Goal: Transaction & Acquisition: Purchase product/service

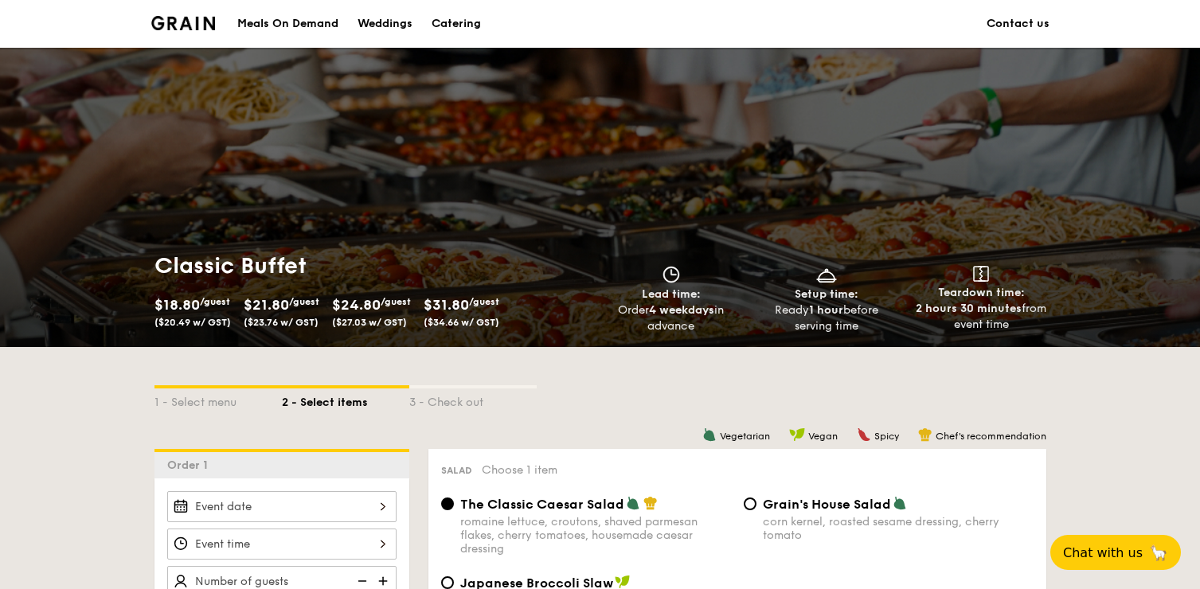
click at [296, 25] on div "Meals On Demand" at bounding box center [287, 24] width 101 height 48
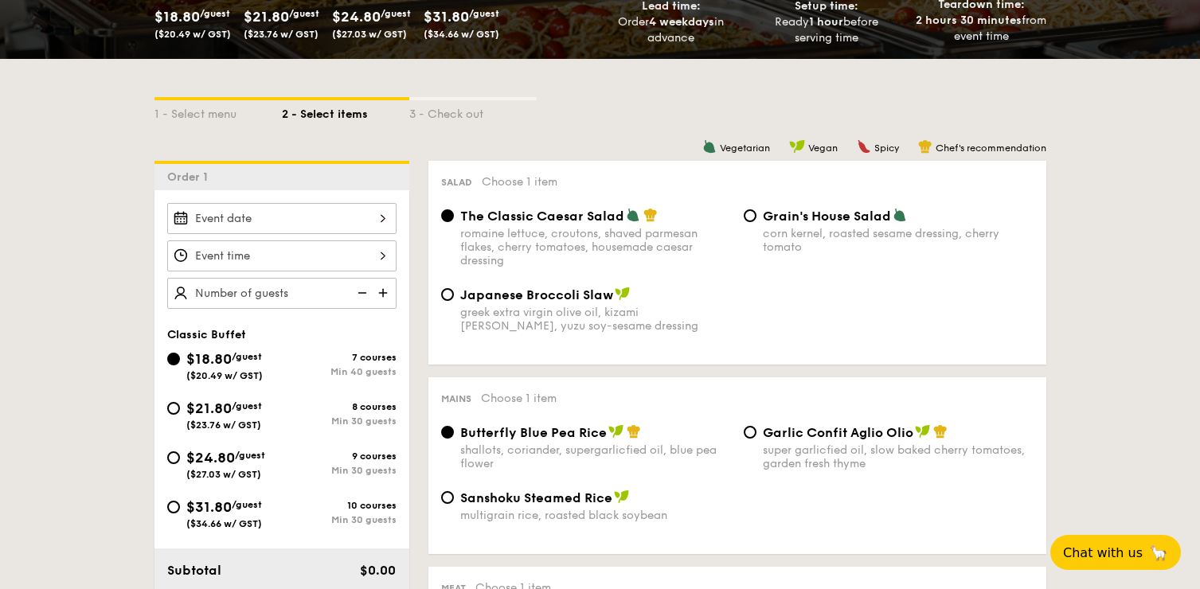
scroll to position [395, 0]
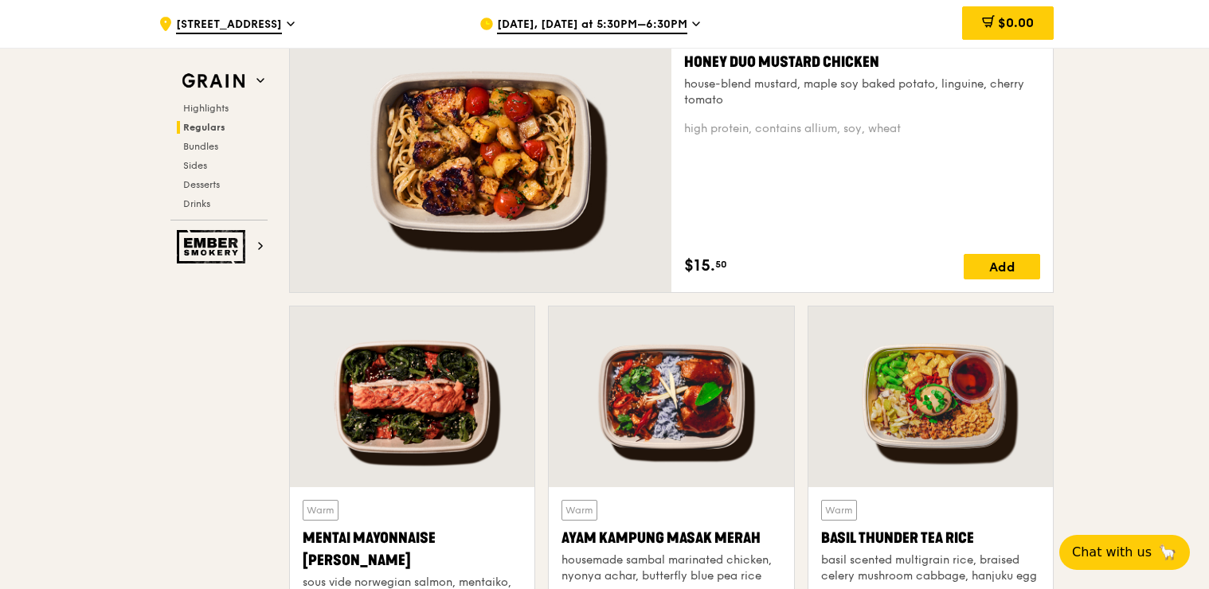
scroll to position [906, 0]
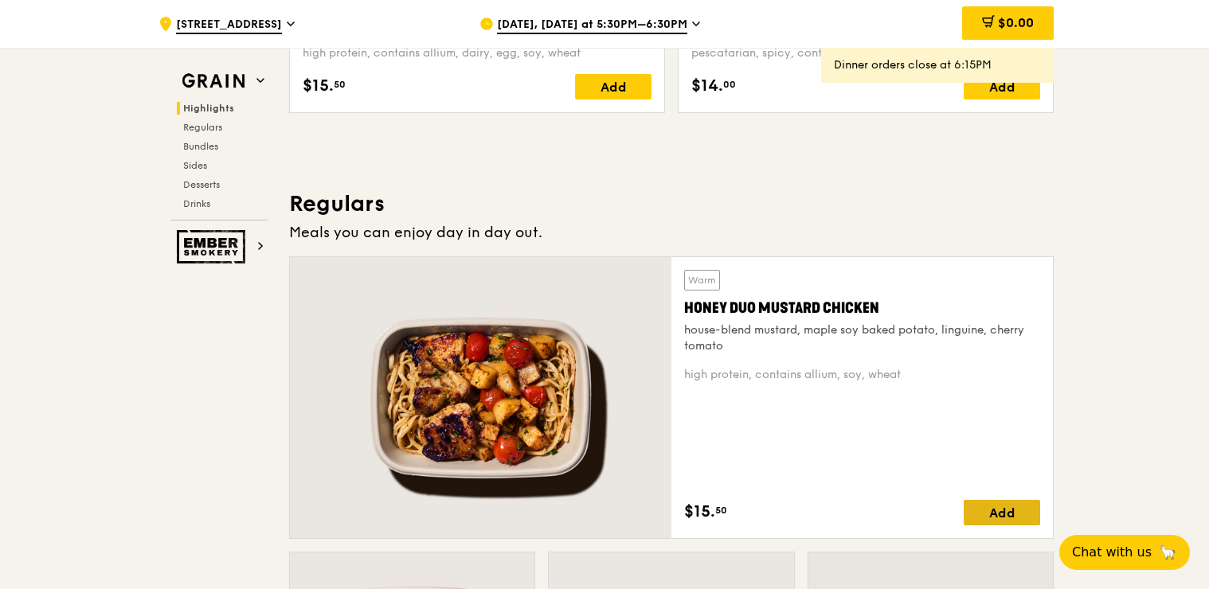
click at [1002, 517] on div "Add" at bounding box center [1002, 512] width 76 height 25
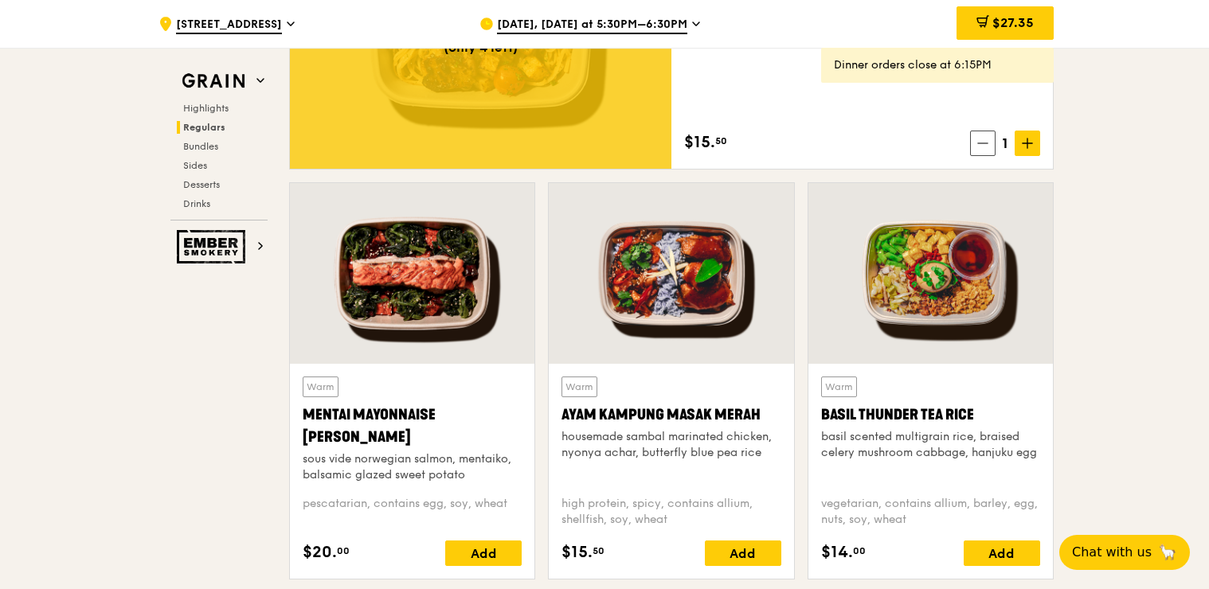
scroll to position [1313, 0]
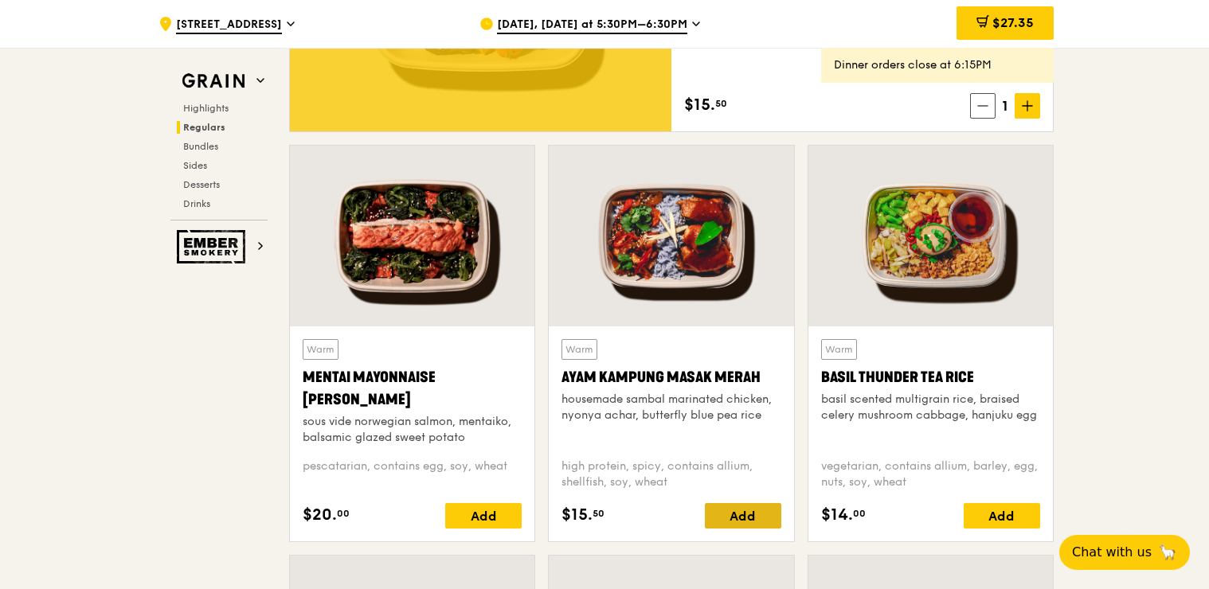
click at [751, 509] on div "Add" at bounding box center [743, 515] width 76 height 25
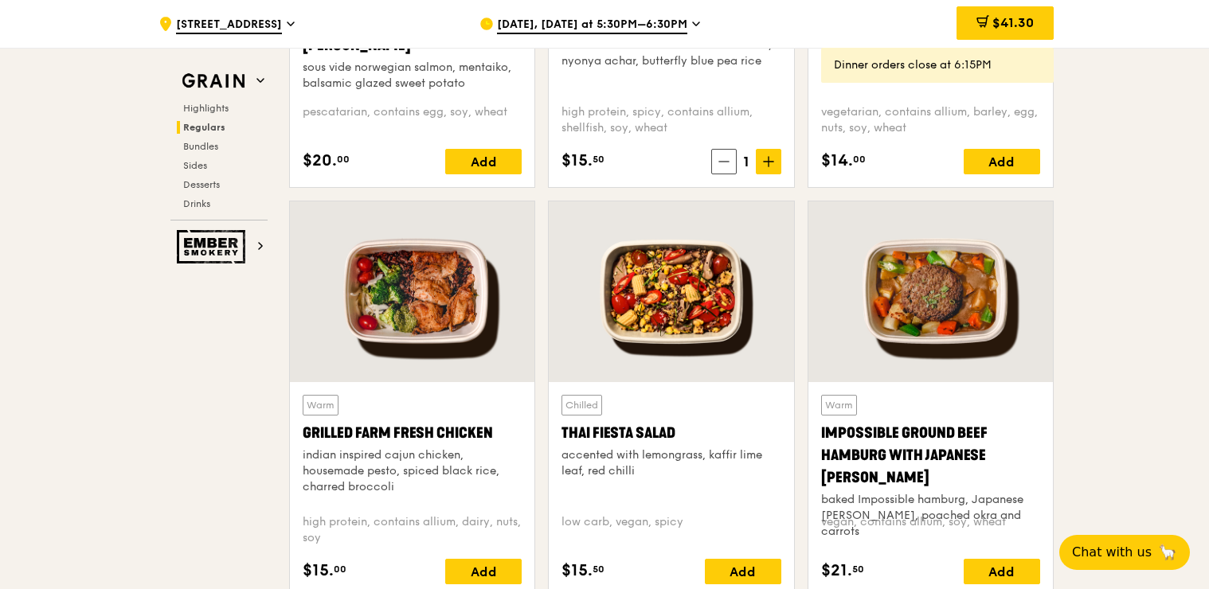
scroll to position [1711, 0]
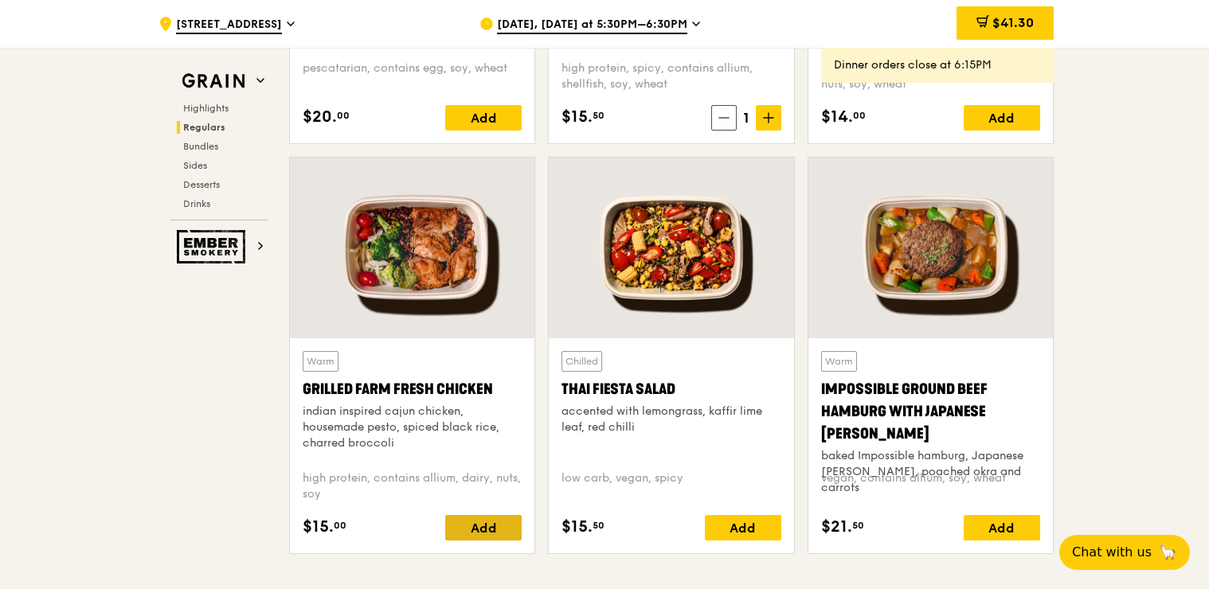
click at [472, 521] on div "Add" at bounding box center [483, 527] width 76 height 25
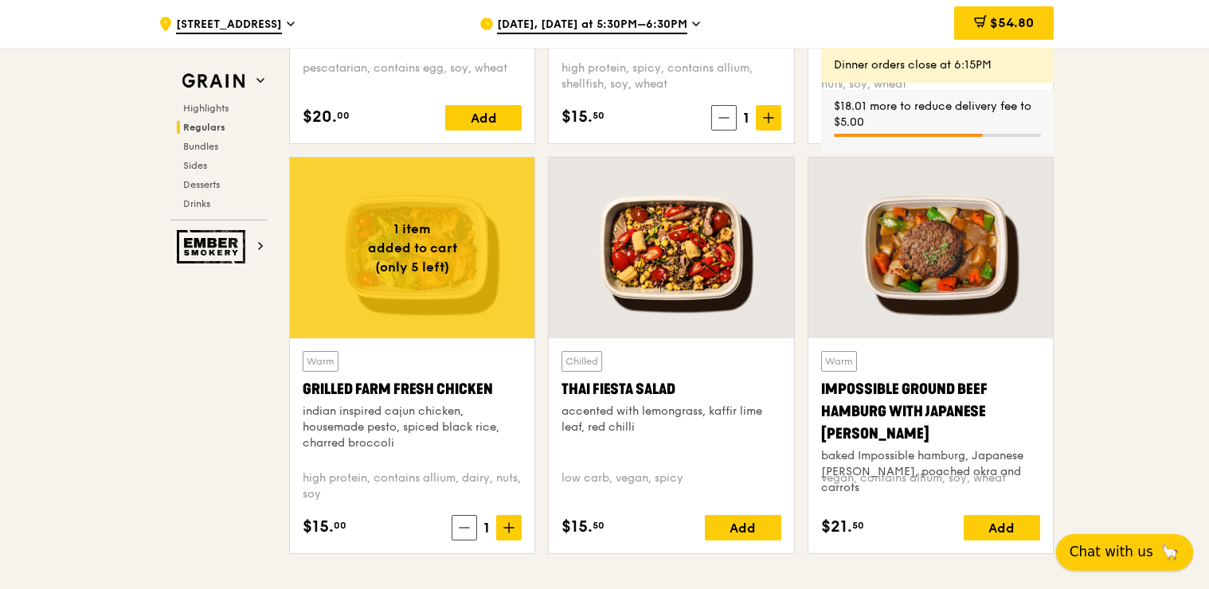
click at [1105, 547] on span "Chat with us" at bounding box center [1112, 552] width 84 height 20
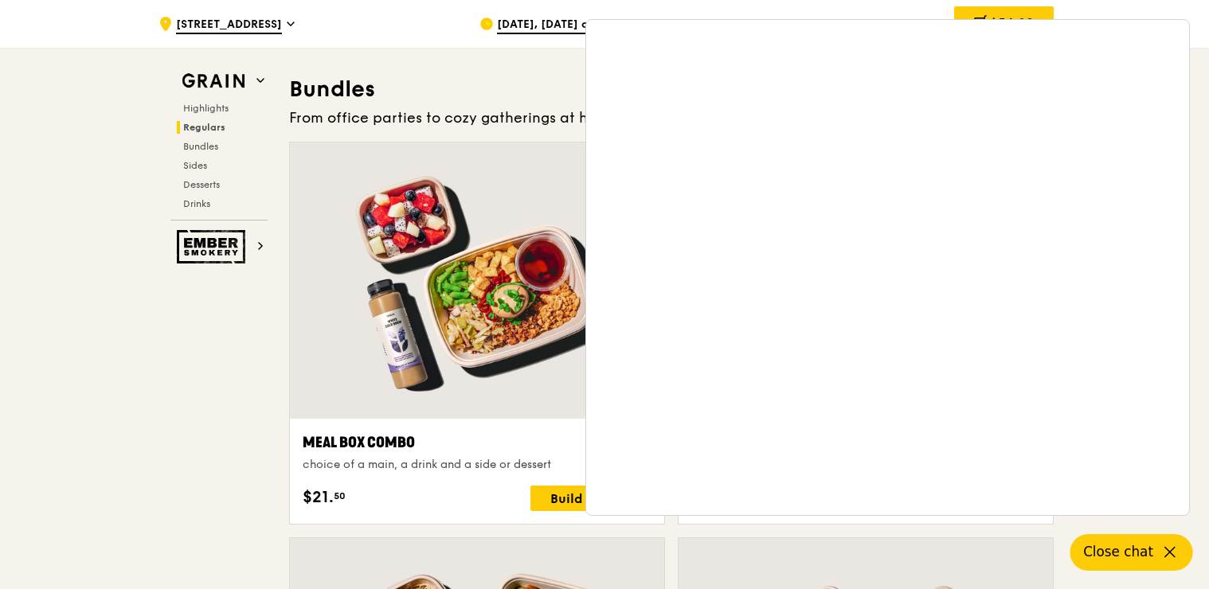
scroll to position [2269, 0]
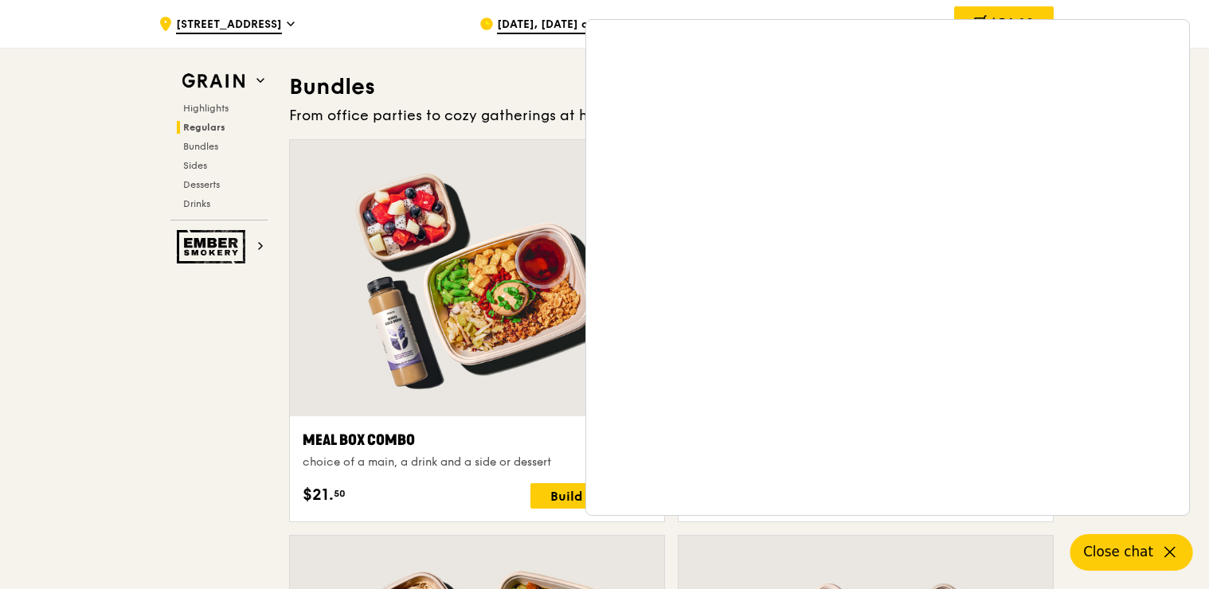
click at [1200, 21] on div ".cls-1 { fill: none; stroke: #fff; stroke-linecap: round; stroke-linejoin: roun…" at bounding box center [604, 24] width 1209 height 48
click at [1172, 546] on icon at bounding box center [1169, 552] width 19 height 19
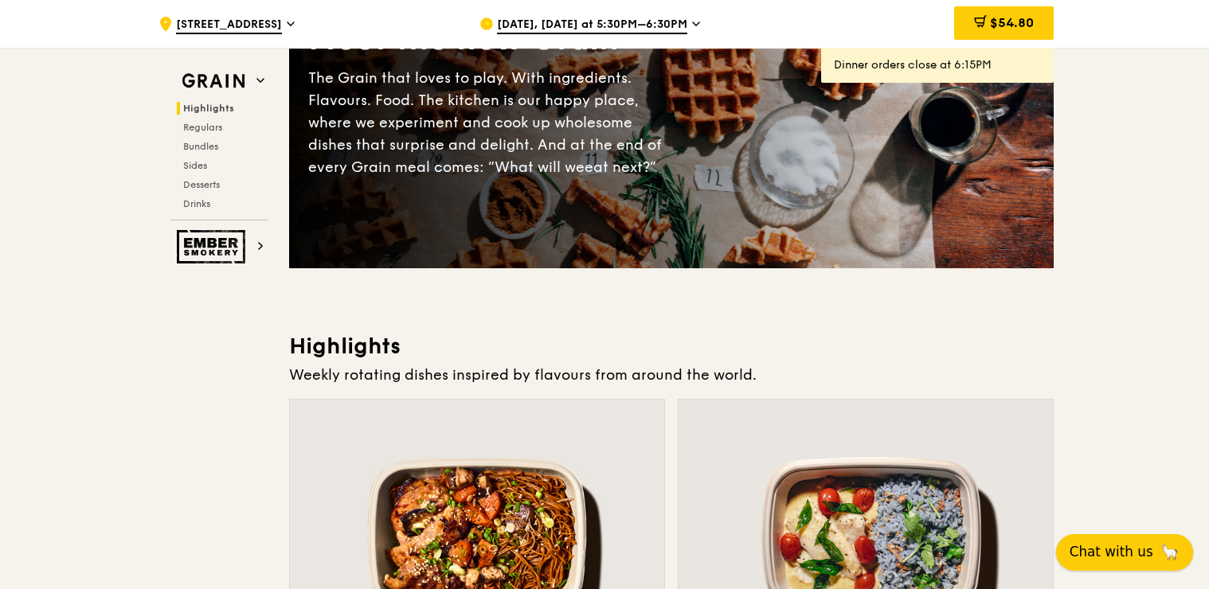
scroll to position [0, 0]
